Goal: Contribute content: Contribute content

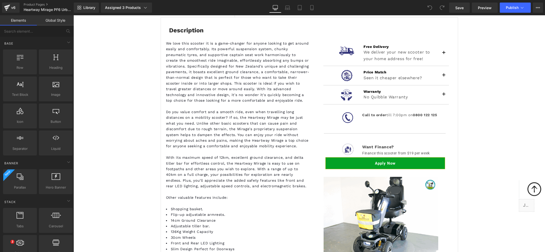
scroll to position [609, 0]
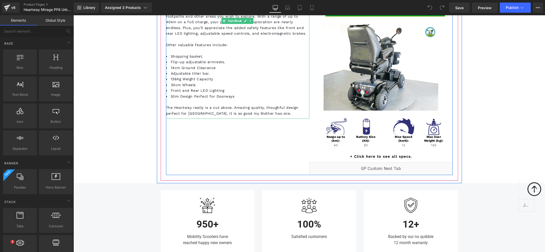
click at [183, 107] on span "The Heartway really is a cut above. Amazing quality, thoughful design perfect f…" at bounding box center [232, 110] width 133 height 10
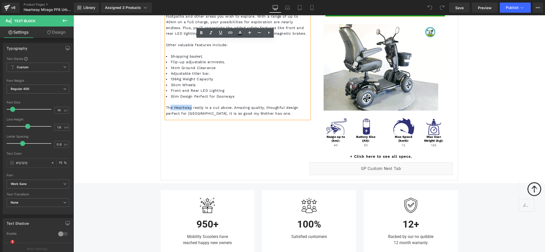
drag, startPoint x: 183, startPoint y: 107, endPoint x: 169, endPoint y: 107, distance: 14.5
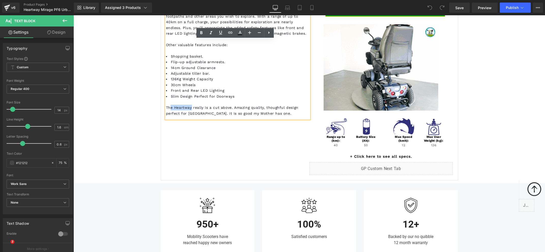
click at [169, 107] on span "The Heartway really is a cut above. Amazing quality, thoughful design perfect f…" at bounding box center [232, 110] width 133 height 10
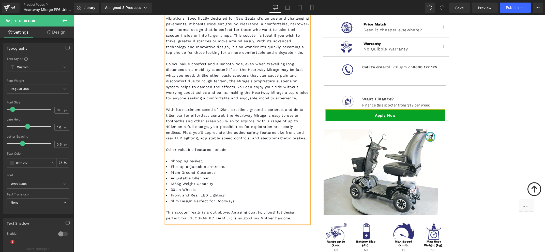
scroll to position [478, 0]
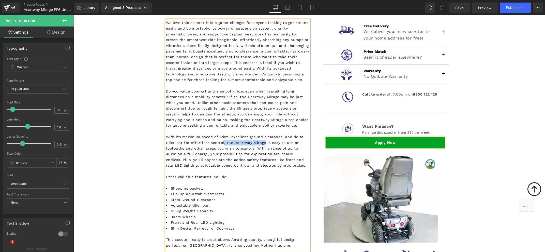
drag, startPoint x: 262, startPoint y: 140, endPoint x: 221, endPoint y: 142, distance: 41.0
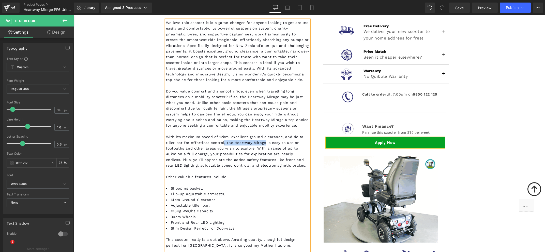
click at [221, 142] on span "With its maximum speed of 12km, excellent ground clearance, and delta tiller ba…" at bounding box center [236, 151] width 141 height 33
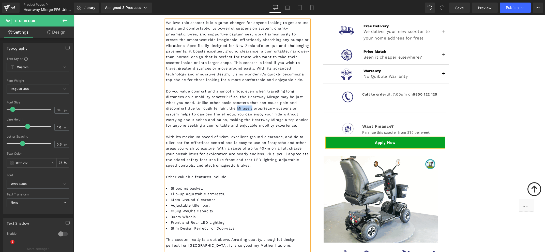
drag, startPoint x: 248, startPoint y: 108, endPoint x: 234, endPoint y: 108, distance: 14.0
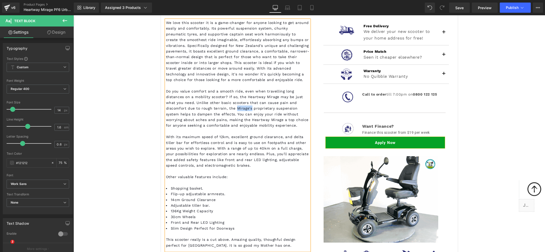
click at [234, 108] on span "Do you value comfort and a smooth ride, even when travelling long distances on …" at bounding box center [237, 108] width 143 height 38
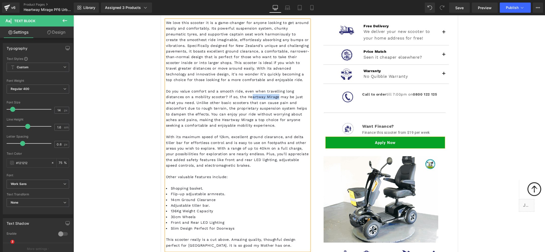
drag, startPoint x: 276, startPoint y: 95, endPoint x: 251, endPoint y: 95, distance: 25.2
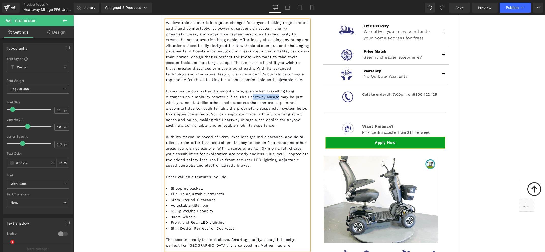
click at [251, 95] on span "Do you value comfort and a smooth ride, even when travelling long distances on …" at bounding box center [236, 108] width 141 height 38
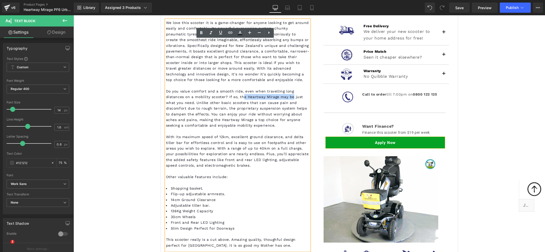
drag, startPoint x: 290, startPoint y: 97, endPoint x: 242, endPoint y: 96, distance: 47.8
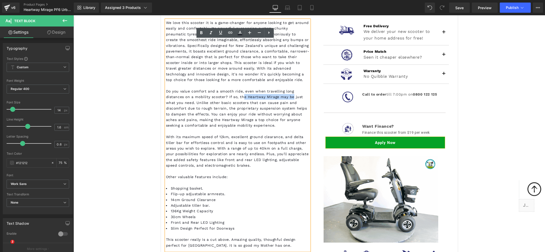
click at [242, 96] on span "Do you value comfort and a smooth ride, even when travelling long distances on …" at bounding box center [236, 108] width 141 height 38
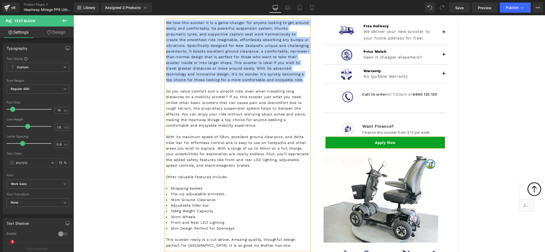
drag, startPoint x: 275, startPoint y: 80, endPoint x: 164, endPoint y: 23, distance: 125.1
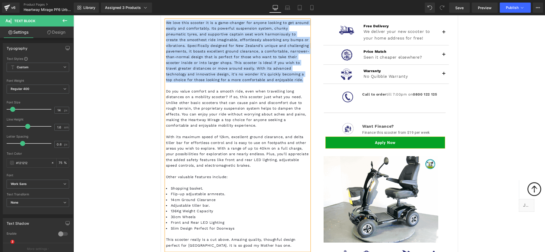
click at [166, 23] on div "We love this scooter it is a game-changer for anyone looking to get around easi…" at bounding box center [237, 51] width 143 height 63
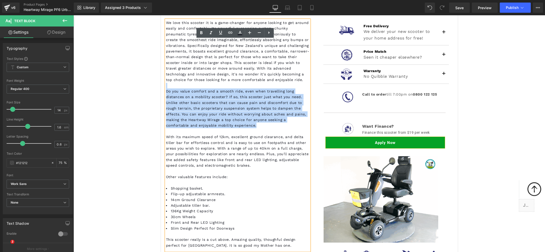
drag, startPoint x: 234, startPoint y: 124, endPoint x: 166, endPoint y: 87, distance: 77.5
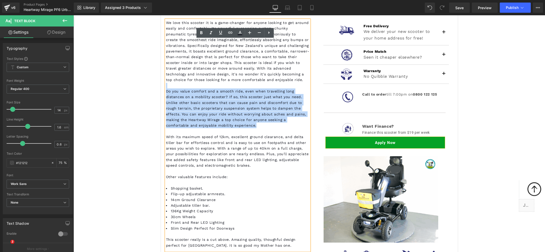
click at [166, 87] on div "We love this scooter it is a game-changer for anyone looking to get around easi…" at bounding box center [237, 135] width 143 height 230
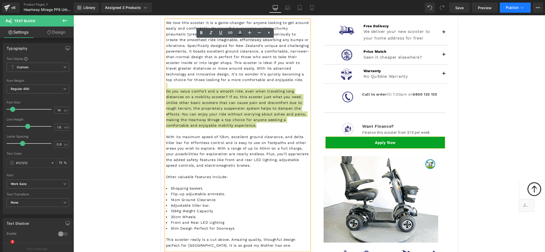
click at [511, 7] on span "Publish" at bounding box center [512, 8] width 13 height 4
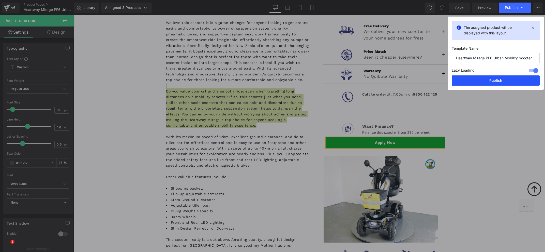
click at [499, 81] on button "Publish" at bounding box center [496, 80] width 88 height 10
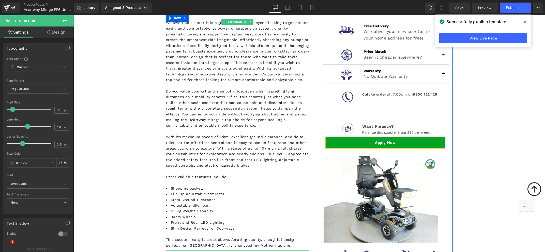
drag, startPoint x: 221, startPoint y: 122, endPoint x: 221, endPoint y: 118, distance: 3.6
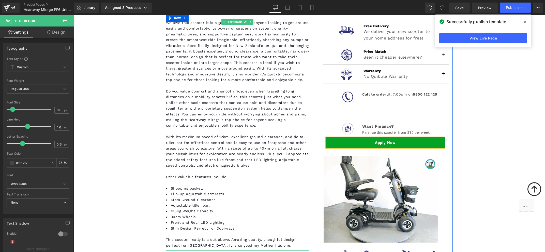
click at [221, 119] on p "Do you value comfort and a smooth ride, even when travelling long distances on …" at bounding box center [237, 108] width 143 height 40
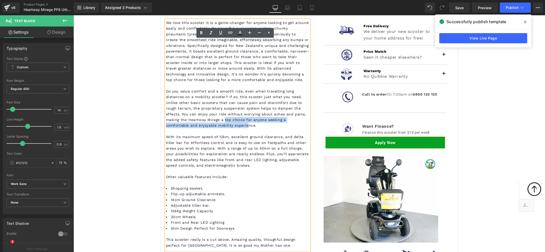
click at [216, 120] on span "Do you value comfort and a smooth ride, even when travelling long distances on …" at bounding box center [236, 108] width 140 height 38
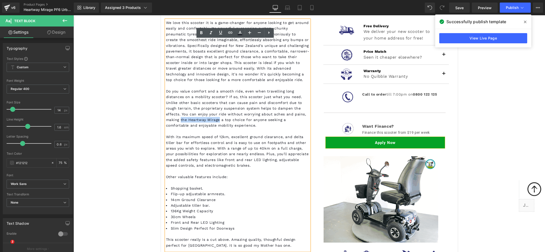
drag, startPoint x: 216, startPoint y: 120, endPoint x: 178, endPoint y: 121, distance: 38.4
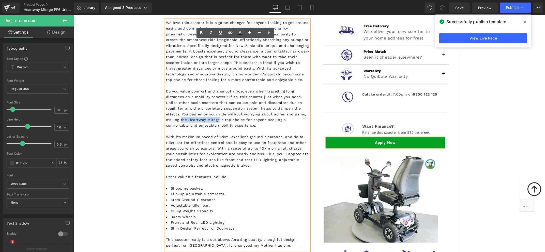
click at [178, 121] on span "Do you value comfort and a smooth ride, even when travelling long distances on …" at bounding box center [236, 108] width 140 height 38
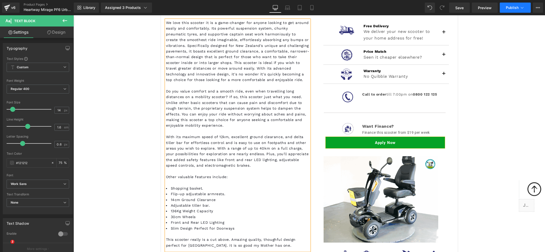
click at [509, 6] on span "Publish" at bounding box center [512, 8] width 13 height 4
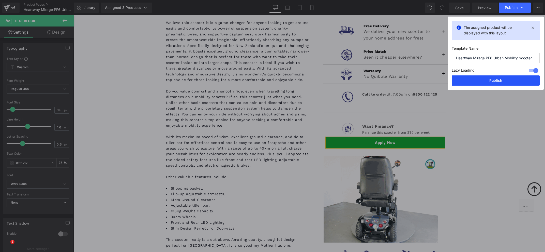
click at [497, 83] on button "Publish" at bounding box center [496, 80] width 88 height 10
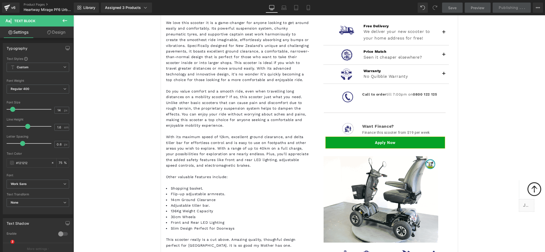
click at [194, 244] on span "This scooter really is a cut above. Amazing quality, thoughful design perfect f…" at bounding box center [231, 242] width 130 height 10
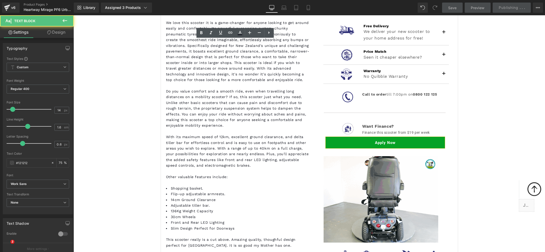
click at [194, 244] on span "This scooter really is a cut above. Amazing quality, thoughful design perfect f…" at bounding box center [231, 242] width 130 height 10
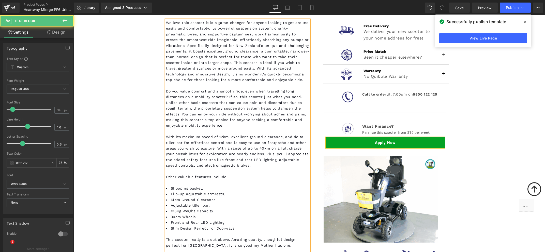
click at [193, 246] on span "This scooter really is a cut above. Amazing quality, thoughful design perfect f…" at bounding box center [231, 242] width 130 height 10
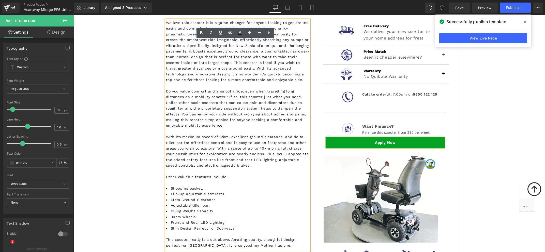
click at [193, 244] on span "This scooter really is a cut above. Amazing quality, thoughful design perfect f…" at bounding box center [231, 242] width 130 height 10
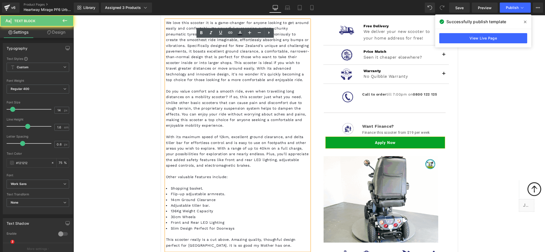
click at [194, 244] on span "This scooter really is a cut above. Amazing quality, thoughful design perfect f…" at bounding box center [231, 242] width 130 height 10
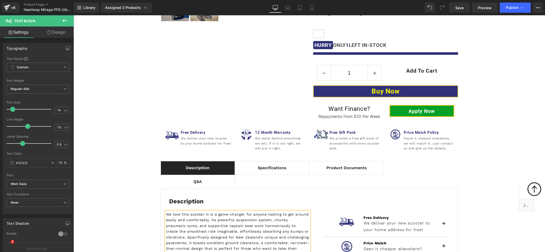
scroll to position [0, 0]
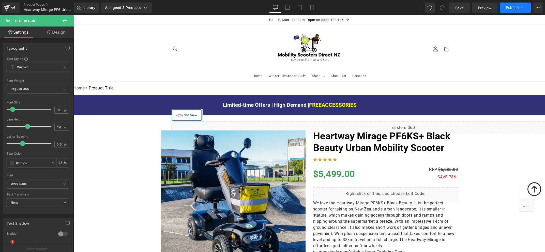
click at [513, 8] on span "Publish" at bounding box center [512, 8] width 13 height 4
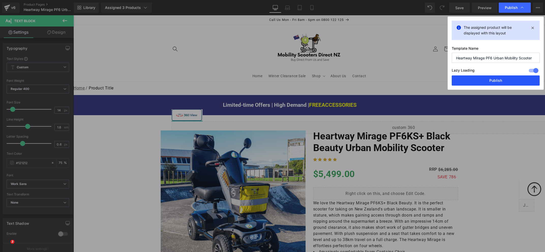
click at [493, 81] on button "Publish" at bounding box center [496, 80] width 88 height 10
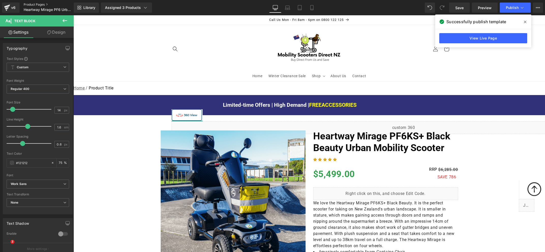
click at [39, 4] on link "Product Pages" at bounding box center [53, 5] width 58 height 4
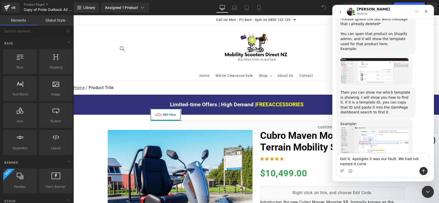
scroll to position [253, 0]
type textarea "Got it. Apoligies it was our fault. We had not named it correctly. I am sorry t…"
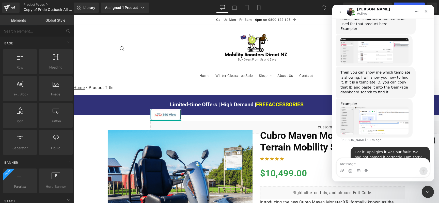
click at [157, 54] on div at bounding box center [219, 94] width 439 height 188
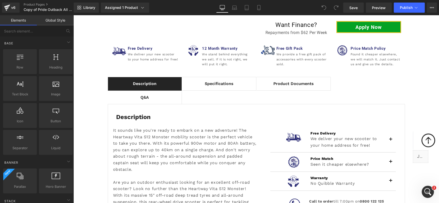
scroll to position [402, 0]
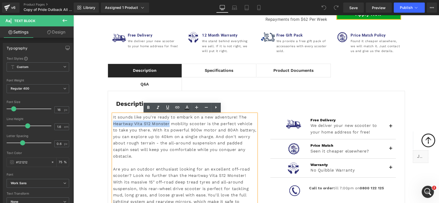
drag, startPoint x: 141, startPoint y: 125, endPoint x: 112, endPoint y: 125, distance: 29.2
drag, startPoint x: 163, startPoint y: 125, endPoint x: 112, endPoint y: 125, distance: 51.6
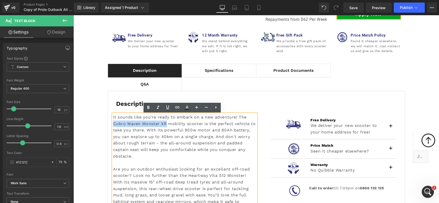
drag, startPoint x: 164, startPoint y: 124, endPoint x: 111, endPoint y: 124, distance: 52.4
copy div "Cubro Maven Monster XR"
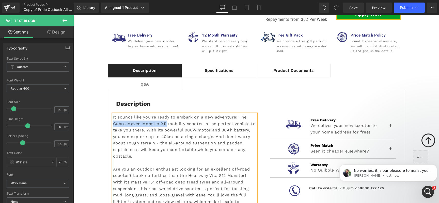
scroll to position [0, 0]
drag, startPoint x: 242, startPoint y: 176, endPoint x: 186, endPoint y: 178, distance: 56.2
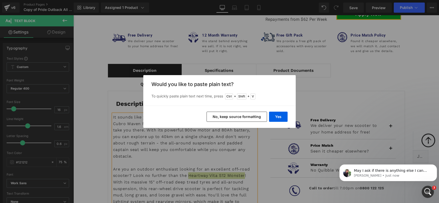
click at [240, 115] on button "No, keep source formatting" at bounding box center [237, 117] width 61 height 10
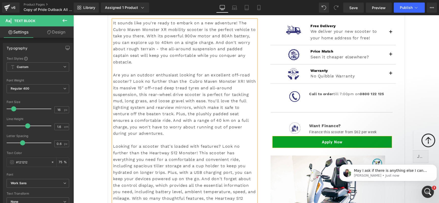
scroll to position [506, 0]
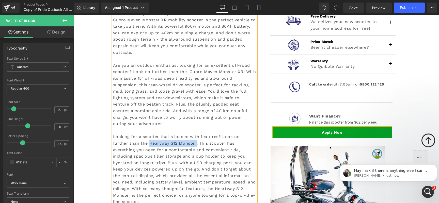
drag, startPoint x: 178, startPoint y: 143, endPoint x: 131, endPoint y: 145, distance: 46.3
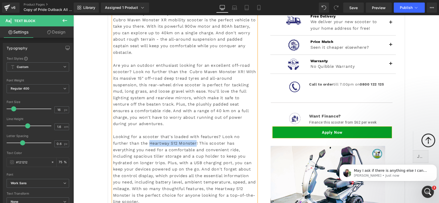
click at [131, 145] on div "It sounds like you're ready to embark on a new adventure! The Cubro Maven Monst…" at bounding box center [184, 107] width 143 height 195
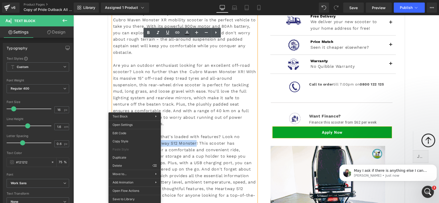
click at [169, 143] on div "It sounds like you're ready to embark on a new adventure! The Cubro Maven Monst…" at bounding box center [184, 107] width 143 height 195
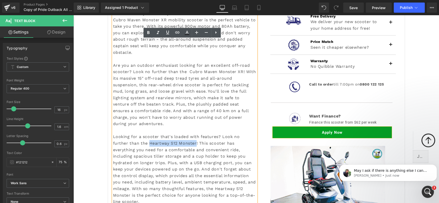
drag, startPoint x: 177, startPoint y: 144, endPoint x: 131, endPoint y: 144, distance: 45.3
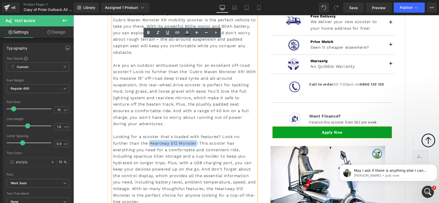
click at [131, 144] on div "It sounds like you're ready to embark on a new adventure! The Cubro Maven Monst…" at bounding box center [184, 107] width 143 height 195
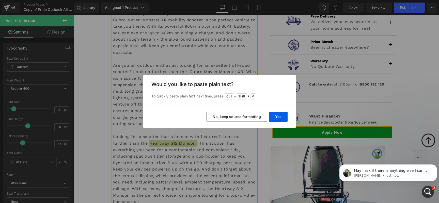
click at [232, 117] on button "No, keep source formatting" at bounding box center [237, 117] width 61 height 10
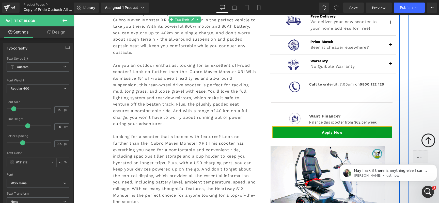
click at [187, 143] on div "It sounds like you're ready to embark on a new adventure! The Cubro Maven Monst…" at bounding box center [184, 107] width 143 height 195
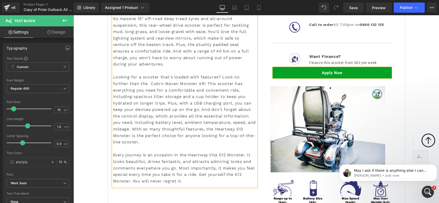
scroll to position [569, 0]
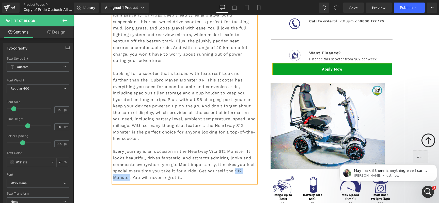
drag, startPoint x: 235, startPoint y: 173, endPoint x: 127, endPoint y: 180, distance: 108.0
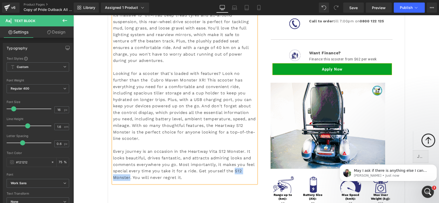
click at [127, 180] on div "Every journey is an occasion in the Heartway Vita S12 Monster. It looks beautif…" at bounding box center [184, 165] width 143 height 33
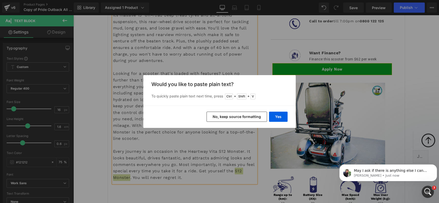
click at [231, 118] on button "No, keep source formatting" at bounding box center [237, 117] width 61 height 10
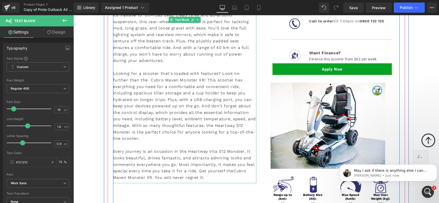
click at [233, 173] on div "Every journey is an occasion in the Heartway Vita S12 Monster. It looks beautif…" at bounding box center [184, 165] width 143 height 33
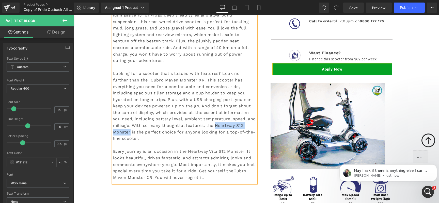
drag, startPoint x: 195, startPoint y: 127, endPoint x: 241, endPoint y: 126, distance: 45.5
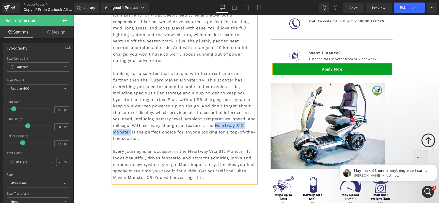
click at [241, 126] on div "It sounds like you're ready to embark on a new adventure! The Cubro Maven Monst…" at bounding box center [184, 44] width 143 height 195
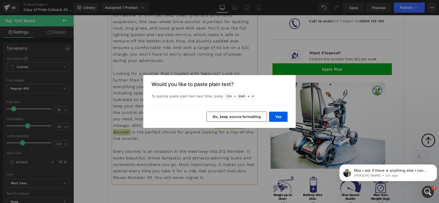
click at [230, 119] on button "No, keep source formatting" at bounding box center [237, 117] width 61 height 10
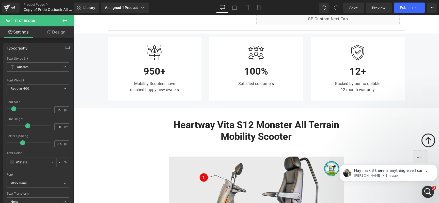
scroll to position [813, 0]
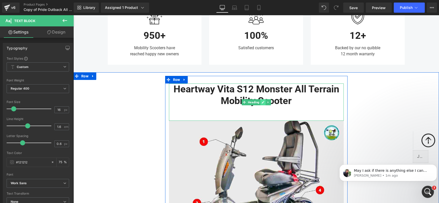
click at [262, 102] on icon at bounding box center [263, 102] width 3 height 3
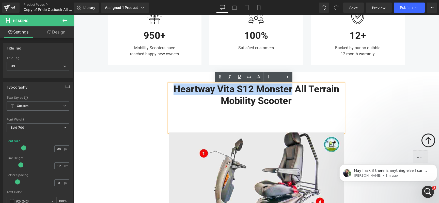
drag, startPoint x: 290, startPoint y: 89, endPoint x: 169, endPoint y: 91, distance: 121.6
click at [169, 91] on div "Heartway Vita S12 Monster All Terrain Mobility Scooter" at bounding box center [256, 108] width 175 height 49
paste div
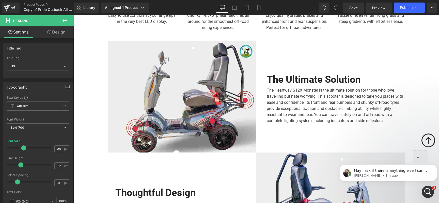
scroll to position [1119, 0]
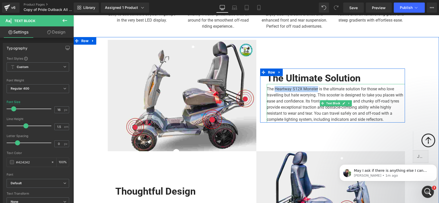
drag, startPoint x: 317, startPoint y: 78, endPoint x: 274, endPoint y: 78, distance: 42.7
click at [274, 84] on div "The Heartway S12X Monster is the ultimate solution for those who love travellin…" at bounding box center [336, 103] width 138 height 39
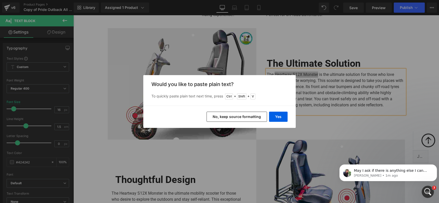
click at [239, 118] on button "No, keep source formatting" at bounding box center [237, 117] width 61 height 10
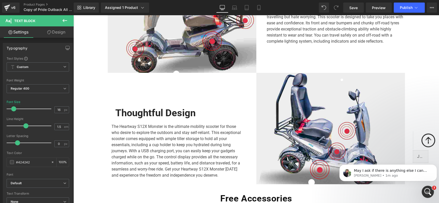
scroll to position [1200, 0]
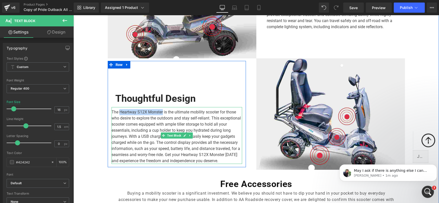
drag, startPoint x: 161, startPoint y: 113, endPoint x: 118, endPoint y: 112, distance: 42.5
click at [118, 112] on div "The Heartway S12X Monster is the ultimate mobility scooter for those who desire…" at bounding box center [177, 135] width 131 height 57
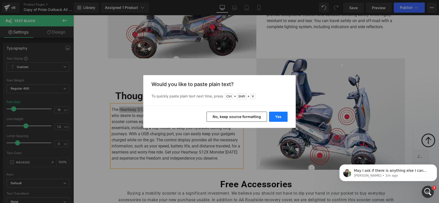
click at [282, 118] on button "Yes" at bounding box center [278, 117] width 19 height 10
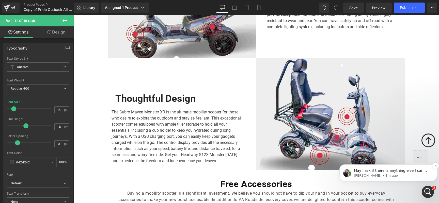
click at [399, 174] on p "[PERSON_NAME] • 1m ago" at bounding box center [392, 176] width 77 height 5
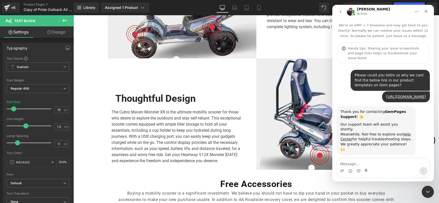
scroll to position [304, 0]
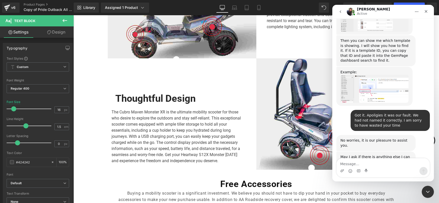
click at [344, 164] on textarea "Message…" at bounding box center [383, 163] width 93 height 9
drag, startPoint x: 344, startPoint y: 165, endPoint x: 341, endPoint y: 156, distance: 8.8
click at [340, 164] on textarea "No thank you we are all sorted" at bounding box center [383, 163] width 93 height 9
click at [374, 164] on textarea "we are all sorted" at bounding box center [383, 163] width 93 height 9
type textarea "we are all sorted thank you very much"
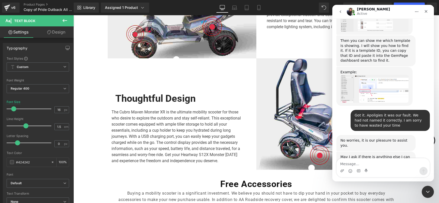
scroll to position [319, 0]
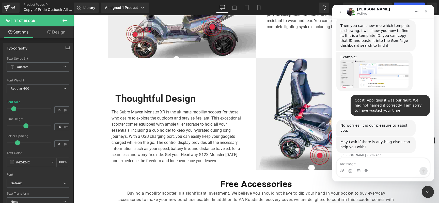
drag, startPoint x: 438, startPoint y: 144, endPoint x: 439, endPoint y: 153, distance: 8.7
click at [439, 153] on div at bounding box center [219, 94] width 439 height 188
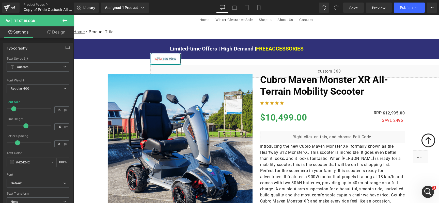
scroll to position [0, 0]
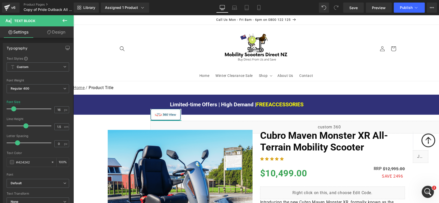
drag, startPoint x: 436, startPoint y: 140, endPoint x: 510, endPoint y: 28, distance: 134.0
click at [407, 7] on span "Publish" at bounding box center [406, 8] width 13 height 4
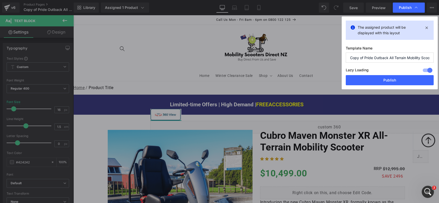
click at [396, 58] on input "Copy of Pride Outback All Terrain Mobility Scooter" at bounding box center [390, 58] width 88 height 10
drag, startPoint x: 388, startPoint y: 56, endPoint x: 350, endPoint y: 58, distance: 38.5
click at [350, 58] on input "Copy of Pride Outback All Terrain Mobility Scooter" at bounding box center [390, 58] width 88 height 10
type input "Cubro Maven Monster XR All Terrain Mobility Scooter"
click at [394, 81] on button "Publish" at bounding box center [390, 80] width 88 height 10
